Goal: Use online tool/utility: Utilize a website feature to perform a specific function

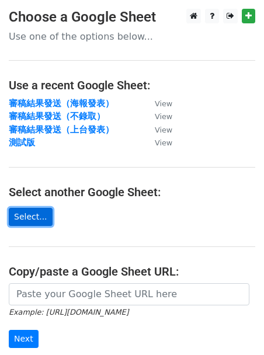
click at [31, 215] on link "Select..." at bounding box center [31, 217] width 44 height 18
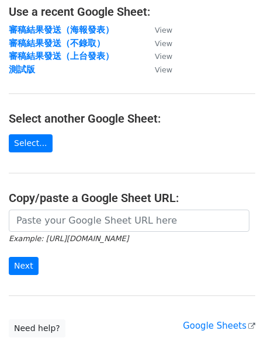
scroll to position [211, 0]
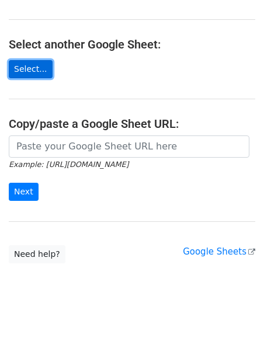
click at [38, 67] on link "Select..." at bounding box center [31, 69] width 44 height 18
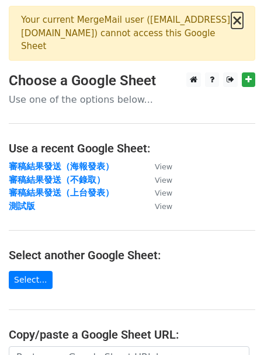
click at [239, 20] on button "×" at bounding box center [237, 20] width 12 height 14
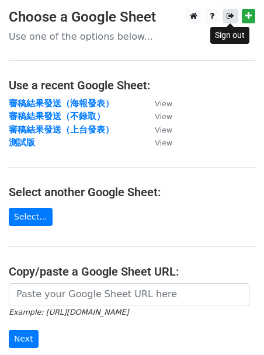
click at [230, 19] on icon at bounding box center [230, 16] width 8 height 8
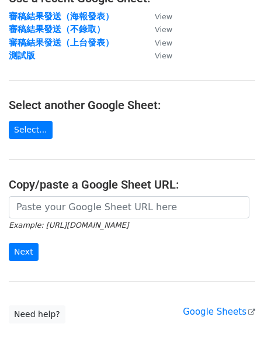
scroll to position [147, 0]
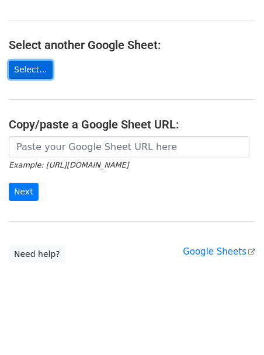
click at [34, 70] on link "Select..." at bounding box center [31, 70] width 44 height 18
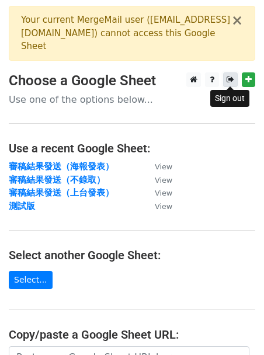
click at [231, 80] on icon at bounding box center [230, 79] width 8 height 8
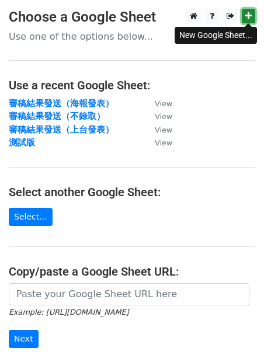
click at [253, 15] on link at bounding box center [248, 16] width 13 height 15
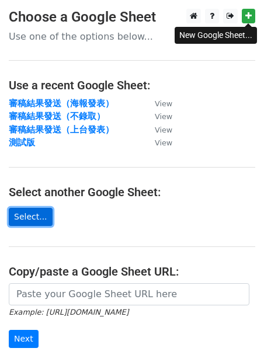
click at [36, 221] on link "Select..." at bounding box center [31, 217] width 44 height 18
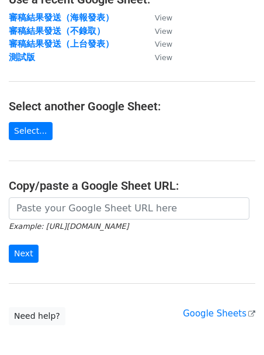
scroll to position [211, 0]
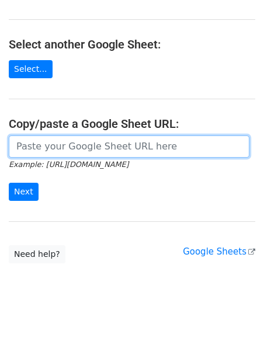
click at [64, 141] on input "url" at bounding box center [129, 146] width 240 height 22
paste input "https://docs.google.com/spreadsheets/d/1kKTLvCzZ8vftLzBzCs1oB2oI_ZC9qnQ3Rb69eCJ…"
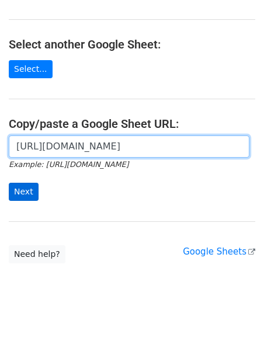
type input "https://docs.google.com/spreadsheets/d/1kKTLvCzZ8vftLzBzCs1oB2oI_ZC9qnQ3Rb69eCJ…"
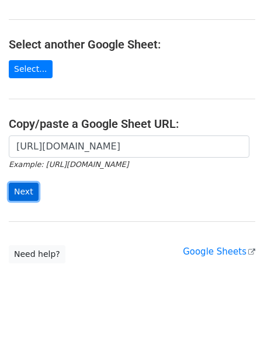
click at [26, 189] on input "Next" at bounding box center [24, 192] width 30 height 18
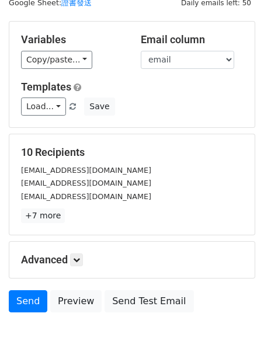
scroll to position [47, 0]
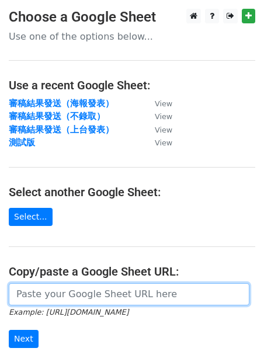
click at [58, 293] on input "url" at bounding box center [129, 294] width 240 height 22
paste input "https://docs.google.com/spreadsheets/d/1kKTLvCzZ8vftLzBzCs1oB2oI_ZC9qnQ3Rb69eCJ…"
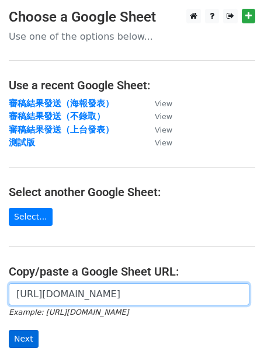
type input "[URL][DOMAIN_NAME]"
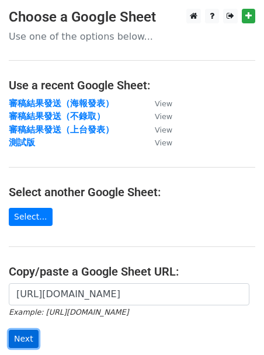
click at [24, 339] on input "Next" at bounding box center [24, 339] width 30 height 18
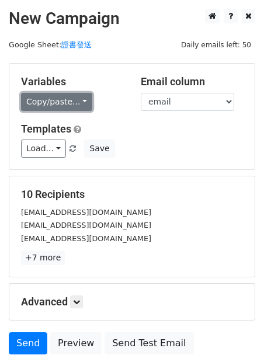
click at [72, 104] on link "Copy/paste..." at bounding box center [56, 102] width 71 height 18
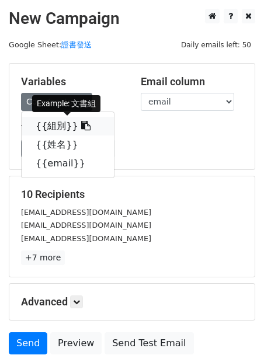
click at [81, 128] on icon at bounding box center [85, 125] width 9 height 9
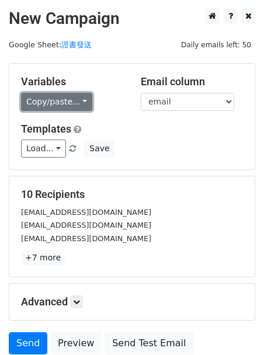
click at [71, 100] on link "Copy/paste..." at bounding box center [56, 102] width 71 height 18
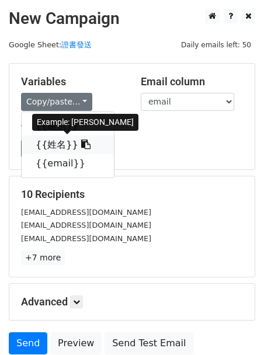
click at [63, 144] on link "{{姓名}}" at bounding box center [68, 144] width 92 height 19
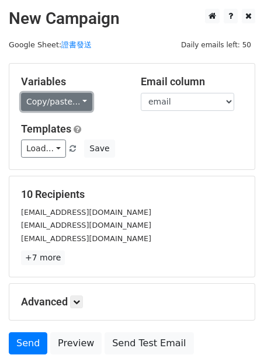
click at [75, 109] on link "Copy/paste..." at bounding box center [56, 102] width 71 height 18
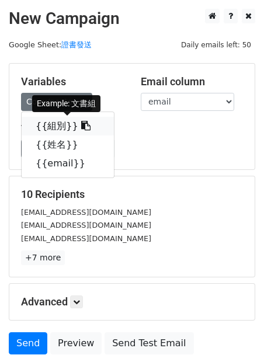
click at [81, 126] on icon at bounding box center [85, 125] width 9 height 9
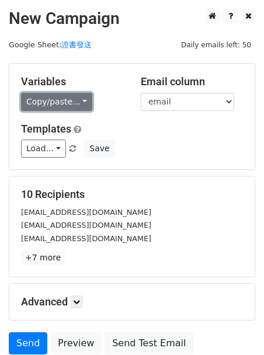
click at [71, 99] on link "Copy/paste..." at bounding box center [56, 102] width 71 height 18
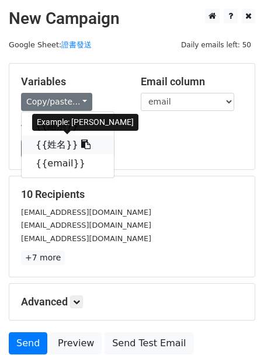
click at [81, 144] on icon at bounding box center [85, 143] width 9 height 9
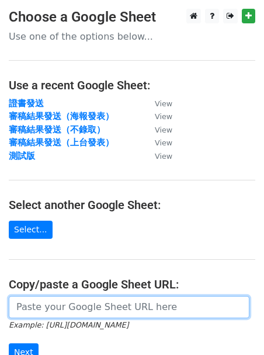
click at [48, 305] on input "url" at bounding box center [129, 307] width 240 height 22
paste input "[URL][DOMAIN_NAME]"
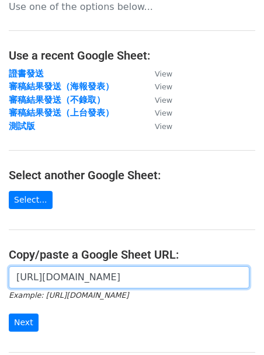
scroll to position [72, 0]
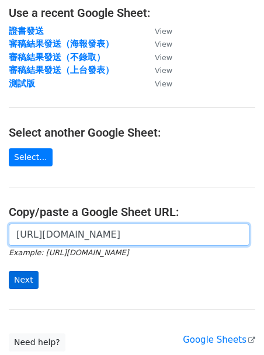
type input "[URL][DOMAIN_NAME]"
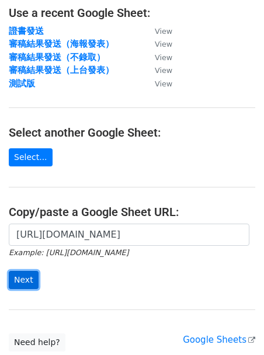
click at [28, 275] on input "Next" at bounding box center [24, 280] width 30 height 18
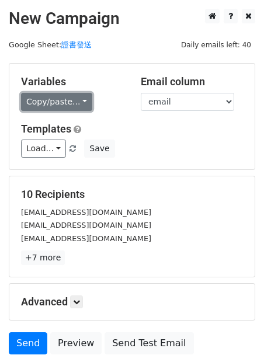
click at [69, 102] on link "Copy/paste..." at bounding box center [56, 102] width 71 height 18
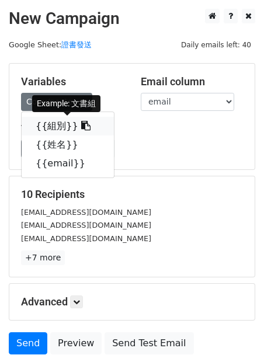
click at [81, 127] on icon at bounding box center [85, 125] width 9 height 9
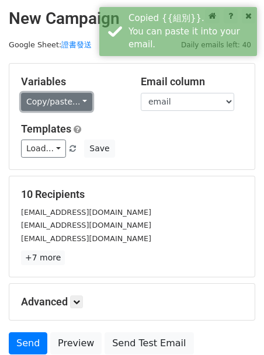
click at [81, 94] on link "Copy/paste..." at bounding box center [56, 102] width 71 height 18
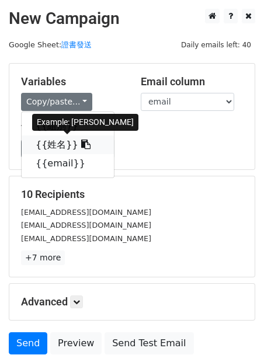
click at [81, 146] on icon at bounding box center [85, 143] width 9 height 9
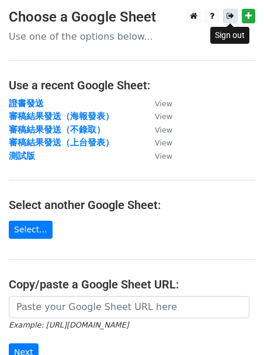
click at [228, 14] on icon at bounding box center [230, 16] width 8 height 8
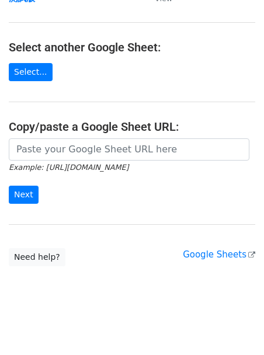
scroll to position [161, 0]
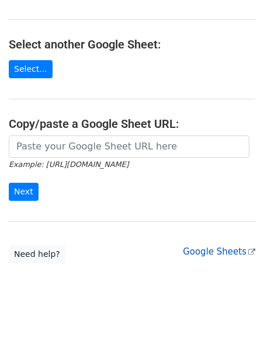
click at [221, 253] on link "Google Sheets" at bounding box center [219, 251] width 72 height 11
